Goal: Task Accomplishment & Management: Manage account settings

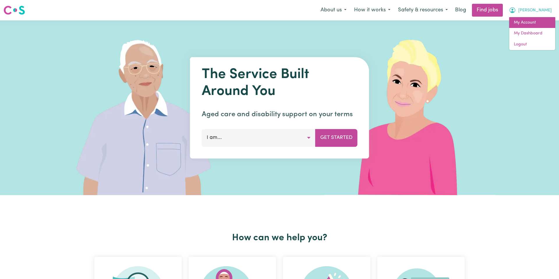
click at [523, 22] on link "My Account" at bounding box center [532, 22] width 46 height 11
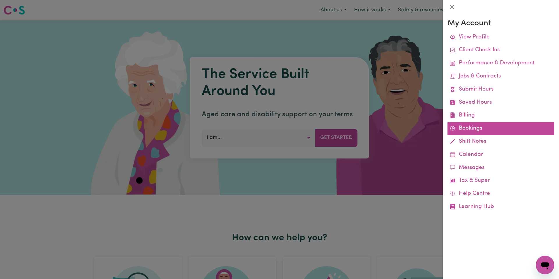
click at [468, 124] on link "Bookings" at bounding box center [501, 128] width 107 height 13
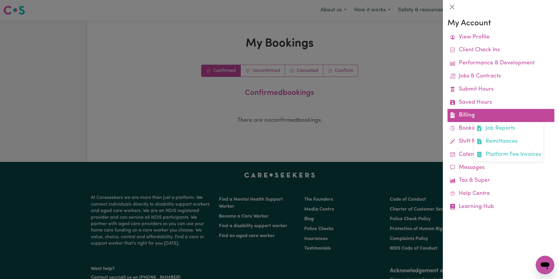
click at [476, 113] on link "Billing Job Reports Remittances Platform Fee Invoices" at bounding box center [501, 115] width 107 height 13
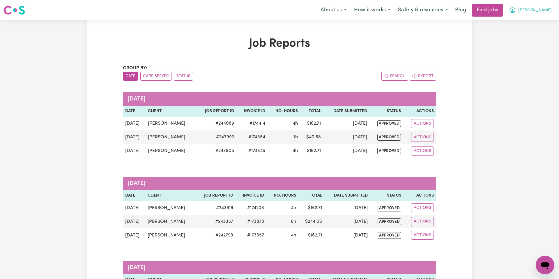
click at [529, 12] on span "[PERSON_NAME]" at bounding box center [534, 10] width 33 height 6
click at [531, 19] on link "My Account" at bounding box center [532, 22] width 46 height 11
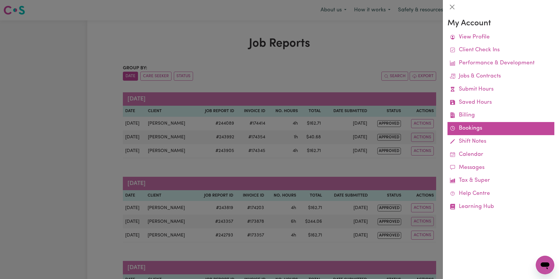
click at [469, 127] on link "Bookings" at bounding box center [501, 128] width 107 height 13
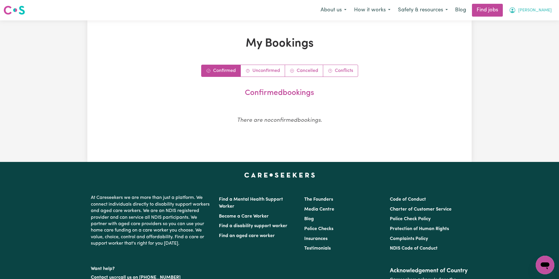
click at [533, 13] on span "[PERSON_NAME]" at bounding box center [534, 10] width 33 height 6
click at [534, 18] on link "My Account" at bounding box center [532, 22] width 46 height 11
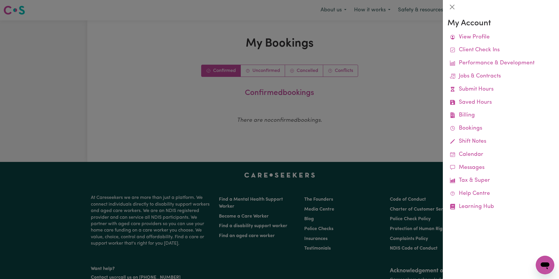
drag, startPoint x: 265, startPoint y: 36, endPoint x: 204, endPoint y: 0, distance: 70.7
click at [265, 34] on div at bounding box center [279, 139] width 559 height 279
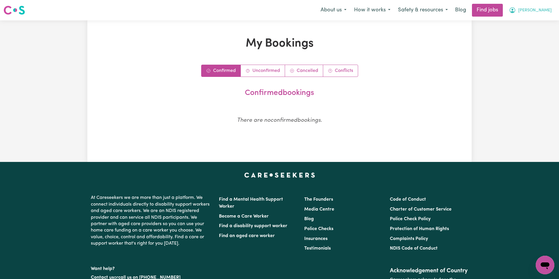
click at [530, 12] on span "[PERSON_NAME]" at bounding box center [534, 10] width 33 height 6
click at [536, 25] on link "My Account" at bounding box center [532, 22] width 46 height 11
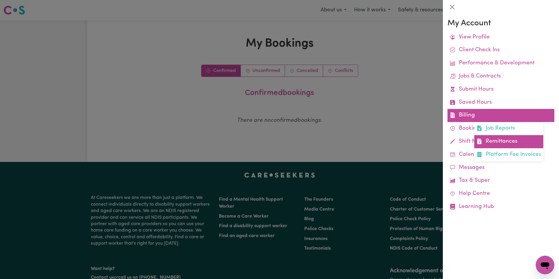
click at [505, 138] on link "Remittances" at bounding box center [508, 141] width 69 height 13
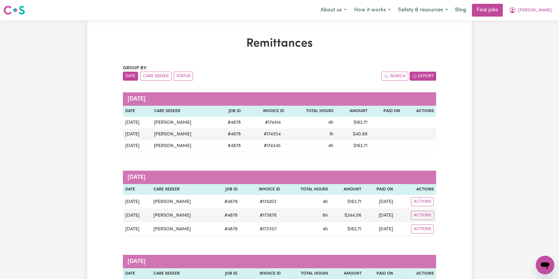
click at [431, 75] on button "Export" at bounding box center [423, 76] width 26 height 9
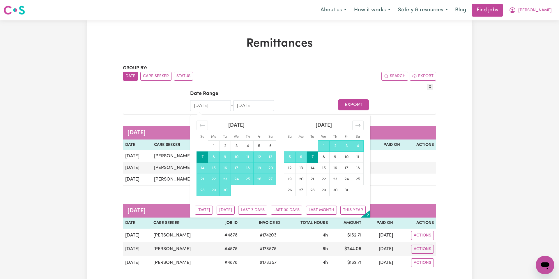
click at [205, 106] on input "07/09/2025" at bounding box center [210, 105] width 41 height 11
click at [310, 47] on h1 "Remittances" at bounding box center [279, 44] width 313 height 14
click at [200, 103] on input "07/09/2025" at bounding box center [210, 105] width 41 height 11
click at [205, 125] on icon "Move backward to switch to the previous month." at bounding box center [202, 126] width 6 height 6
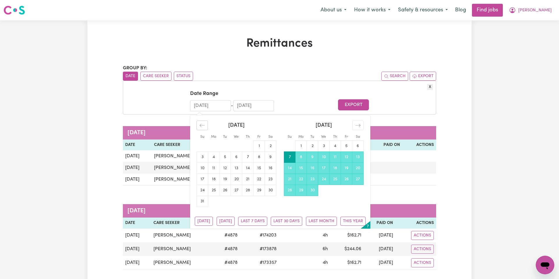
click at [204, 125] on icon "Move backward to switch to the previous month." at bounding box center [202, 126] width 6 height 6
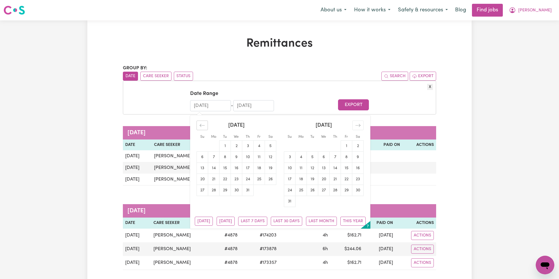
click at [204, 125] on icon "Move backward to switch to the previous month." at bounding box center [202, 126] width 6 height 6
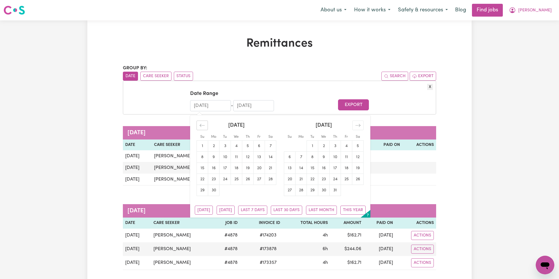
click at [204, 125] on icon "Move backward to switch to the previous month." at bounding box center [202, 126] width 6 height 6
click at [205, 125] on icon "Move backward to switch to the previous month." at bounding box center [202, 126] width 6 height 6
click at [204, 125] on icon "Move backward to switch to the previous month." at bounding box center [202, 126] width 6 height 6
click at [203, 126] on icon "Move backward to switch to the previous month." at bounding box center [202, 126] width 6 height 6
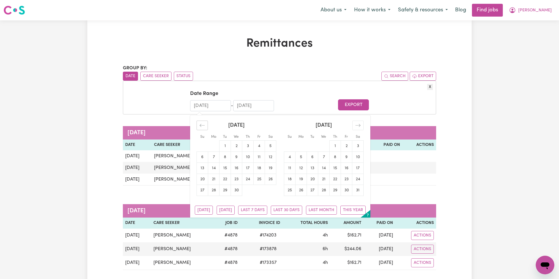
click at [203, 126] on icon "Move backward to switch to the previous month." at bounding box center [202, 126] width 6 height 6
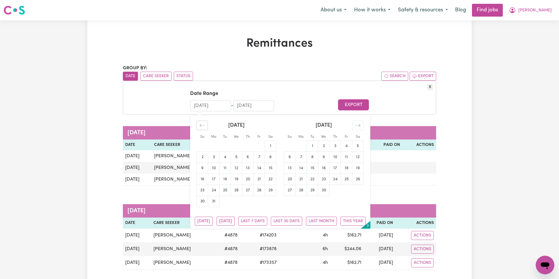
click at [203, 126] on icon "Move backward to switch to the previous month." at bounding box center [202, 126] width 6 height 6
click at [242, 105] on input "07/10/2025" at bounding box center [253, 105] width 41 height 11
drag, startPoint x: 242, startPoint y: 104, endPoint x: 235, endPoint y: 103, distance: 6.8
click at [235, 103] on input "07/10/2025" at bounding box center [253, 105] width 41 height 11
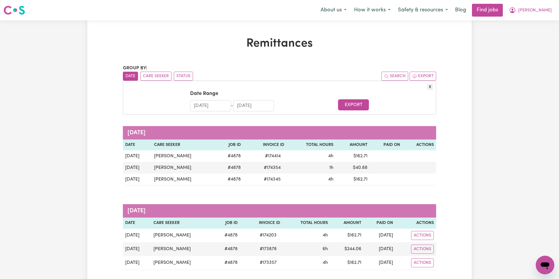
type input "01/10/2025"
click at [205, 104] on input "07/09/2025" at bounding box center [210, 105] width 41 height 11
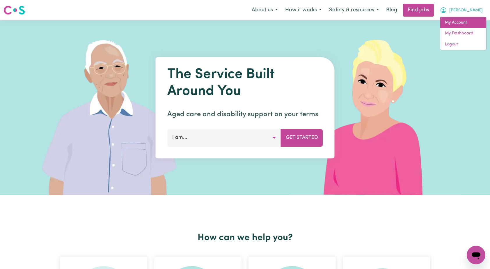
click at [471, 20] on link "My Account" at bounding box center [464, 22] width 46 height 11
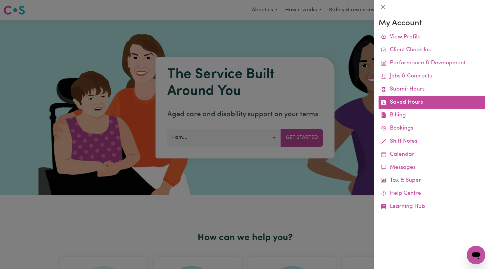
click at [406, 105] on link "Saved Hours" at bounding box center [432, 102] width 107 height 13
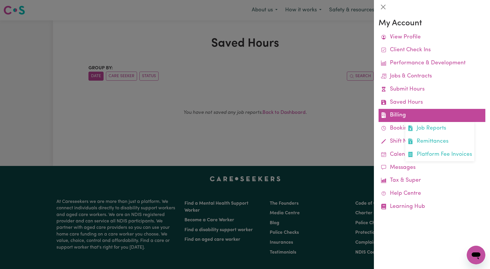
click at [407, 110] on link "Billing Job Reports Remittances Platform Fee Invoices" at bounding box center [432, 115] width 107 height 13
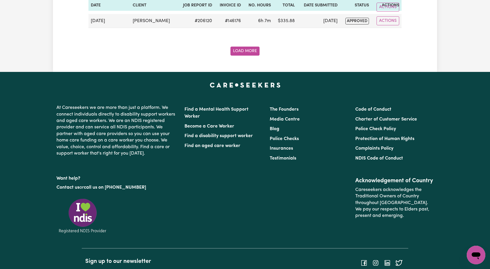
scroll to position [1243, 0]
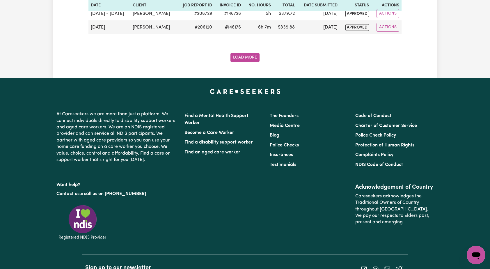
click at [245, 55] on button "Load More" at bounding box center [245, 57] width 29 height 9
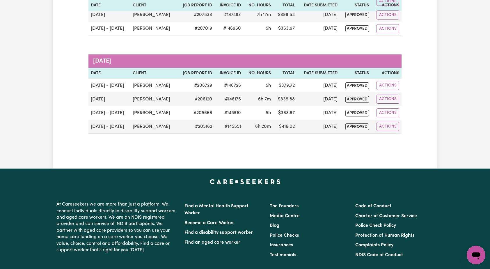
scroll to position [1179, 0]
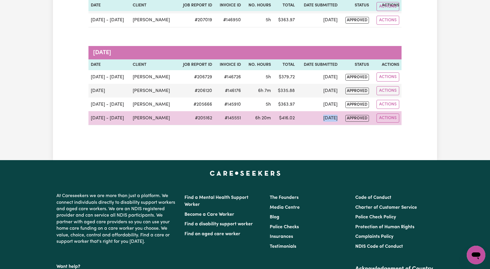
drag, startPoint x: 339, startPoint y: 119, endPoint x: 312, endPoint y: 116, distance: 26.6
click at [312, 116] on tr "[DATE] - [DATE] [PERSON_NAME] # 205162 #145551 6h 20m $ 416.02 [DATE] approved …" at bounding box center [245, 118] width 313 height 14
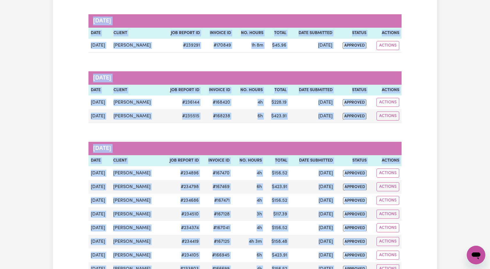
scroll to position [0, 0]
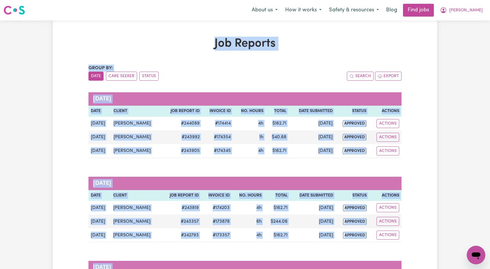
drag, startPoint x: 424, startPoint y: 128, endPoint x: 95, endPoint y: 29, distance: 344.1
copy div "Job Reports Group by: Date Care Seeker Status Search Export [DATE] Date Client …"
